Goal: Navigation & Orientation: Find specific page/section

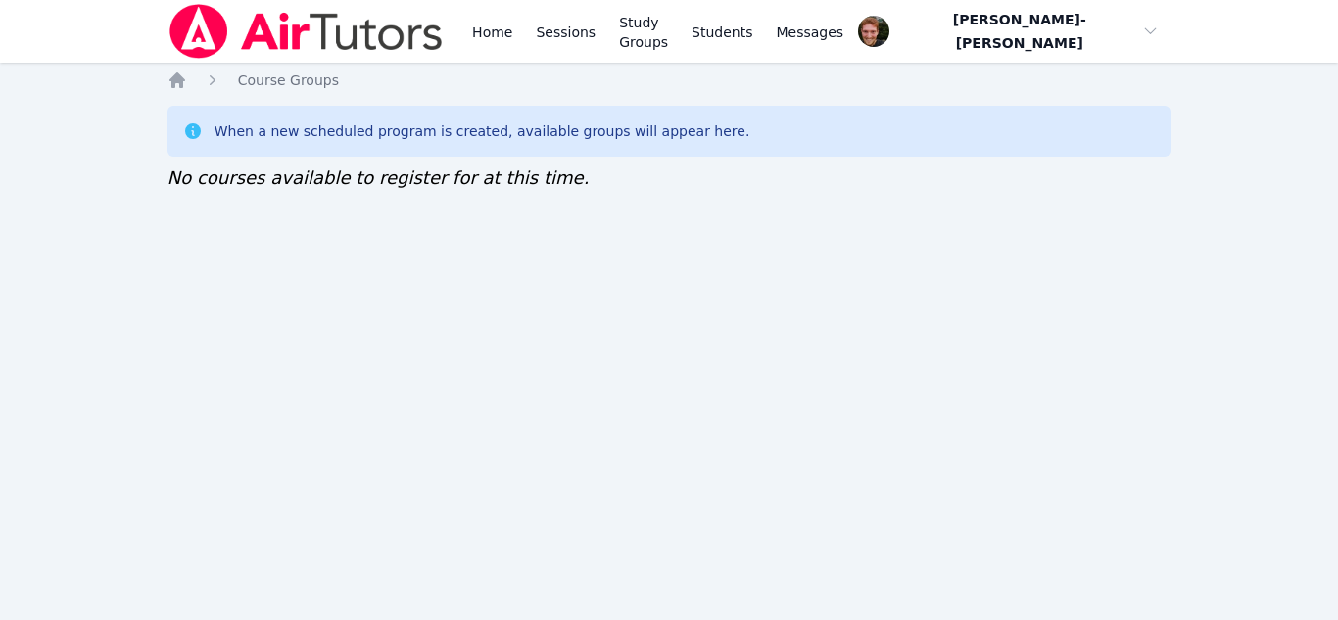
click at [501, 235] on div "Home Sessions Study Groups Students Messages Open user menu [PERSON_NAME]-[PERS…" at bounding box center [669, 310] width 1338 height 620
